Goal: Information Seeking & Learning: Learn about a topic

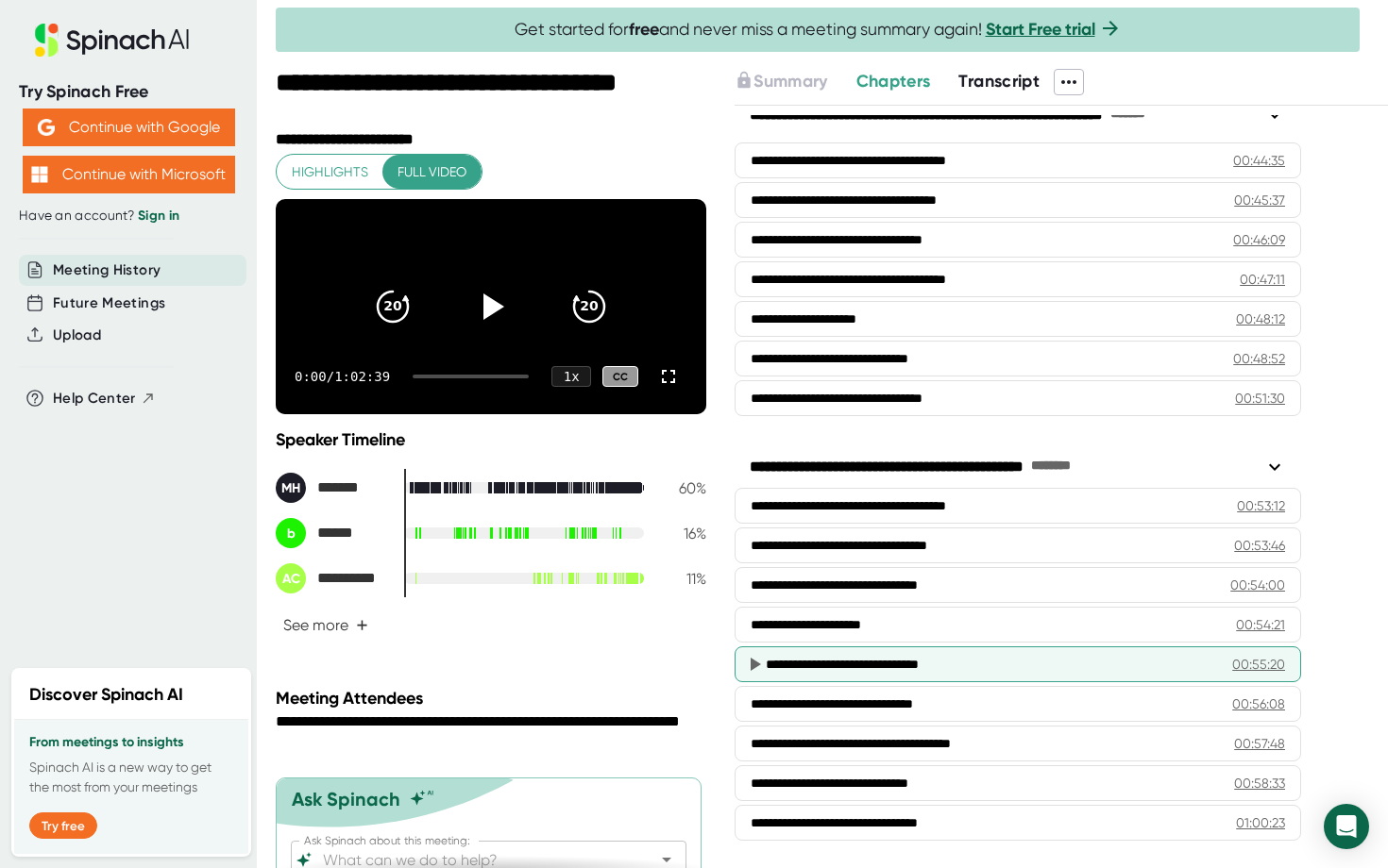
click at [749, 665] on icon at bounding box center [755, 665] width 23 height 23
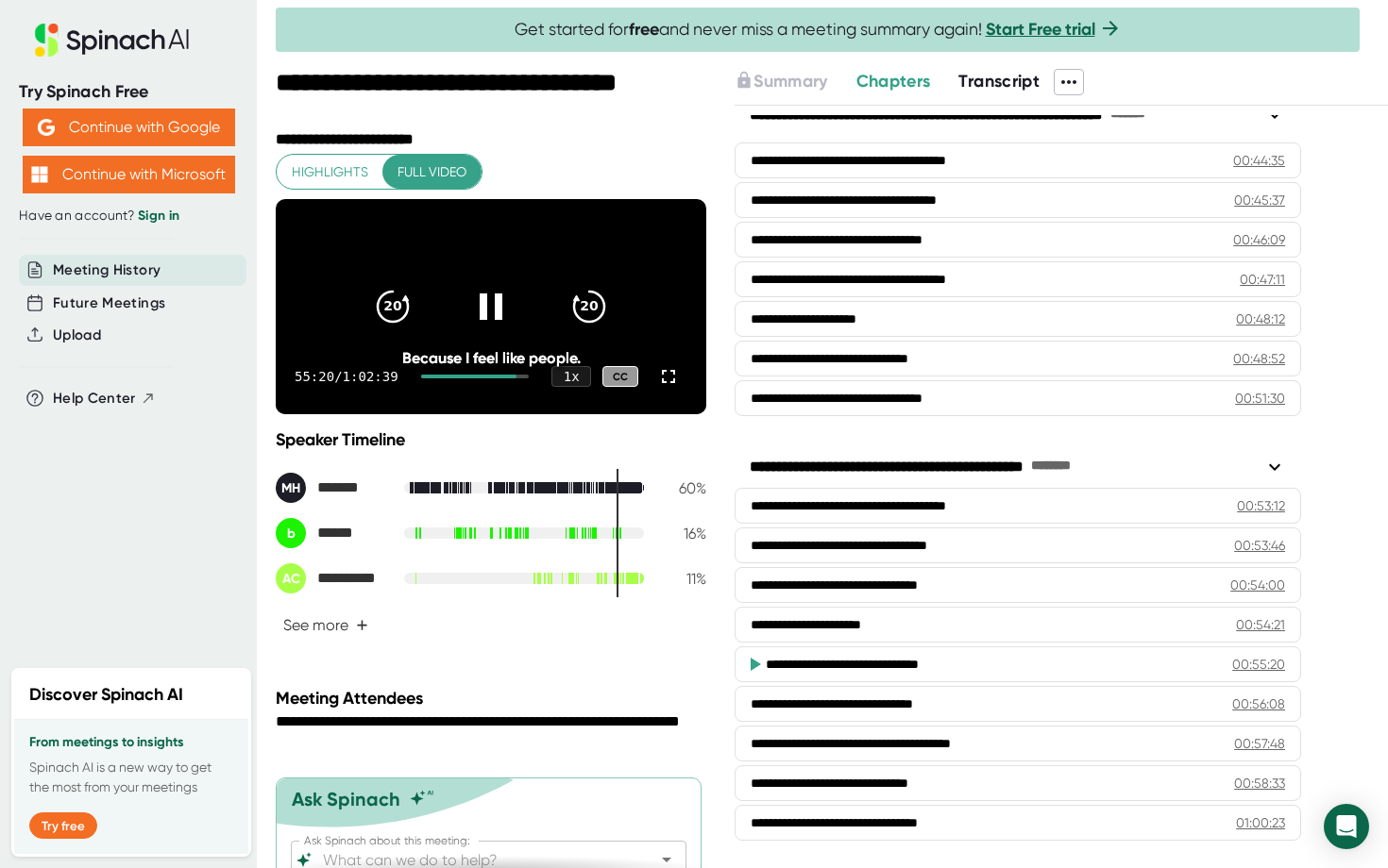
click at [755, 666] on icon at bounding box center [756, 665] width 11 height 13
click at [757, 666] on icon at bounding box center [756, 665] width 11 height 13
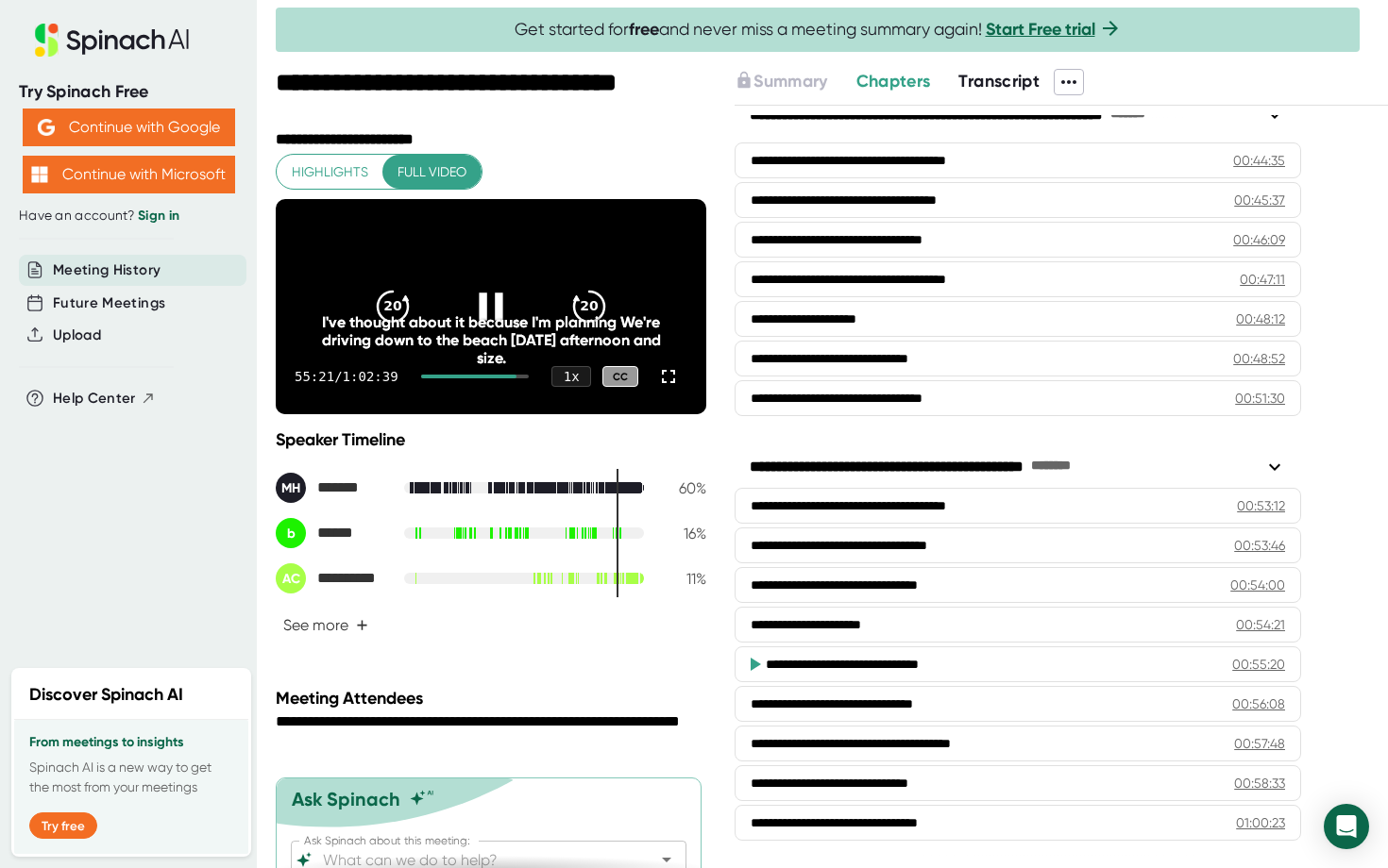
click at [493, 317] on icon at bounding box center [491, 306] width 47 height 47
